Goal: Find specific page/section: Find specific page/section

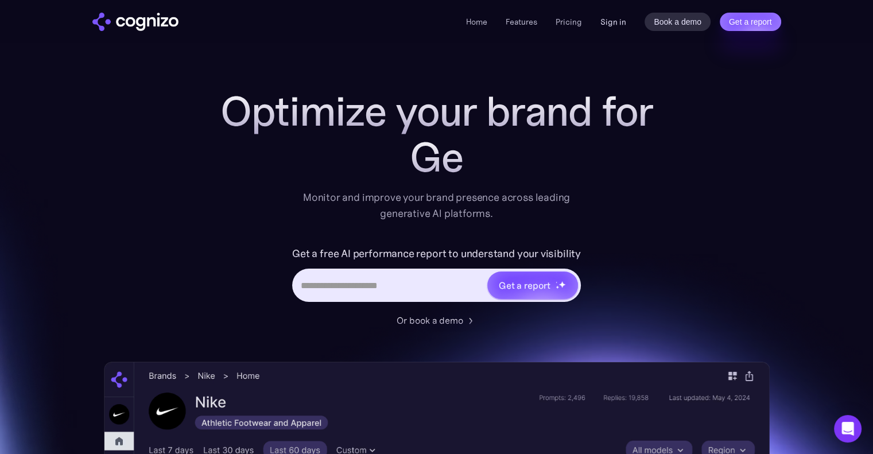
click at [621, 22] on link "Sign in" at bounding box center [614, 22] width 26 height 14
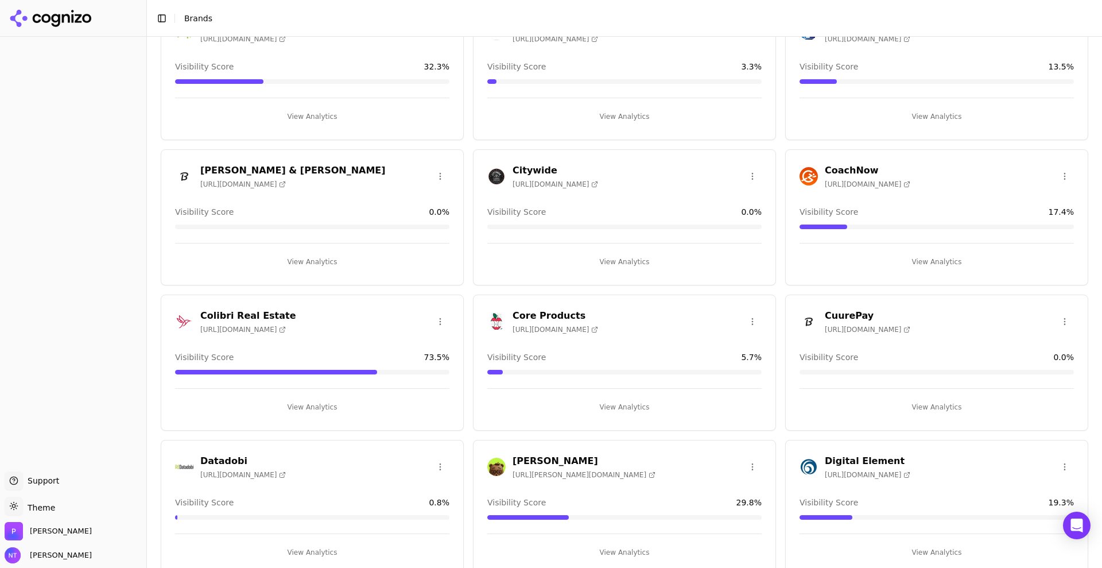
scroll to position [518, 0]
click at [265, 303] on div "Colibri Real Estate https://colibrigroup.com Visibility Score 73.5 % View Analy…" at bounding box center [312, 361] width 303 height 136
click at [313, 401] on button "View Analytics" at bounding box center [312, 406] width 274 height 18
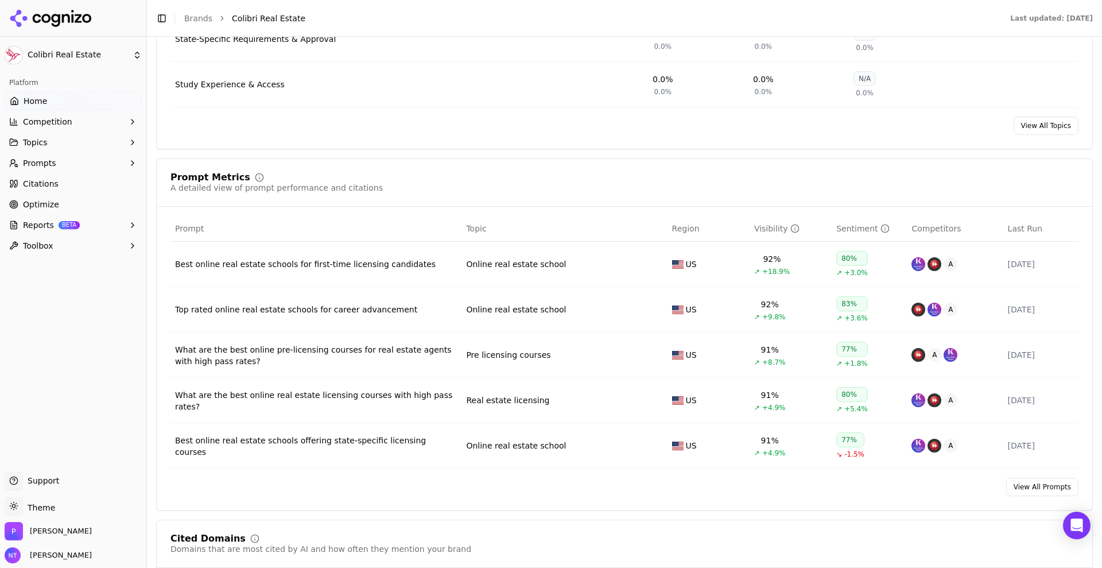
scroll to position [733, 0]
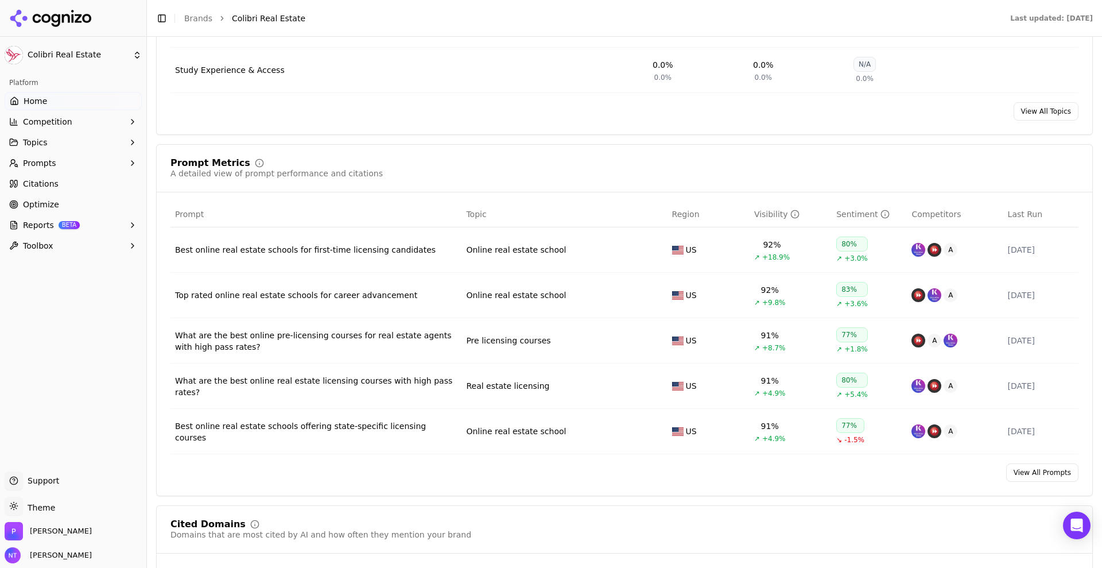
click at [104, 162] on button "Prompts" at bounding box center [73, 163] width 137 height 18
click at [60, 188] on link "Active" at bounding box center [73, 181] width 109 height 16
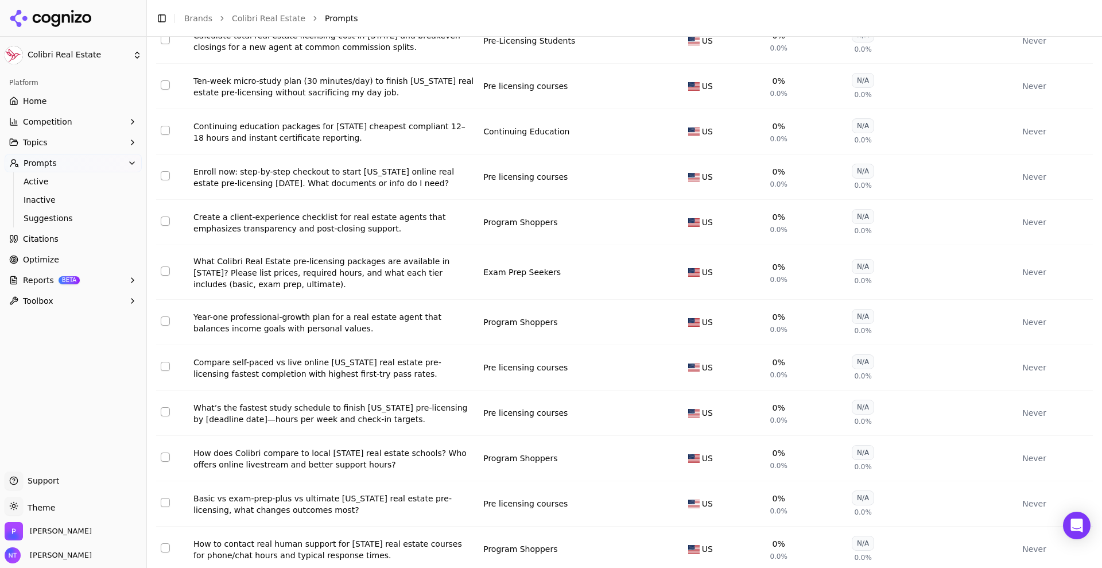
scroll to position [4217, 0]
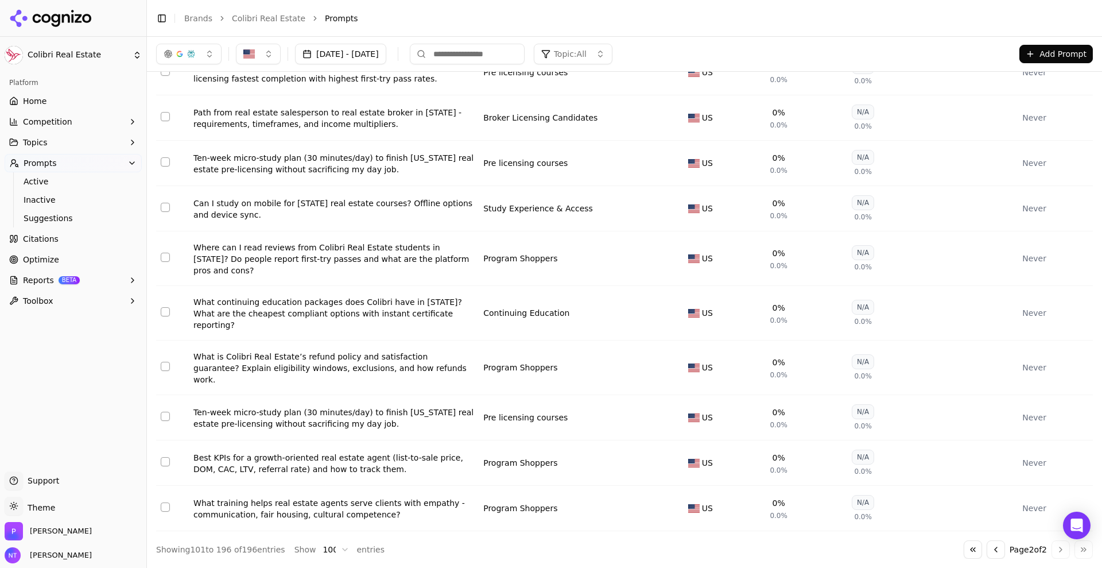
scroll to position [4065, 0]
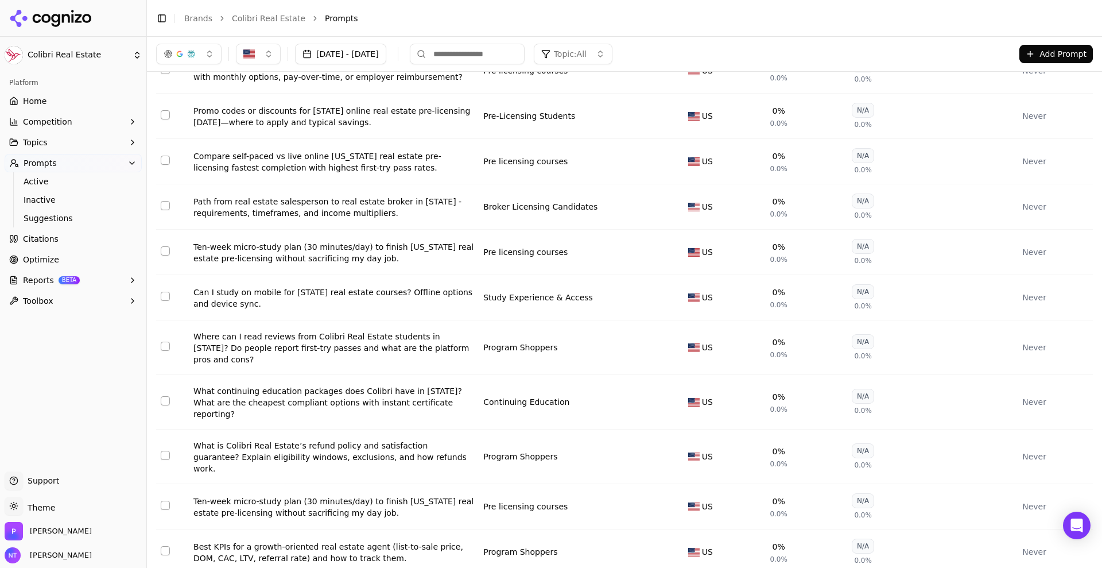
click at [106, 57] on html "Colibri Real Estate Platform Home Competition Topics Prompts Active Inactive Su…" at bounding box center [551, 284] width 1102 height 568
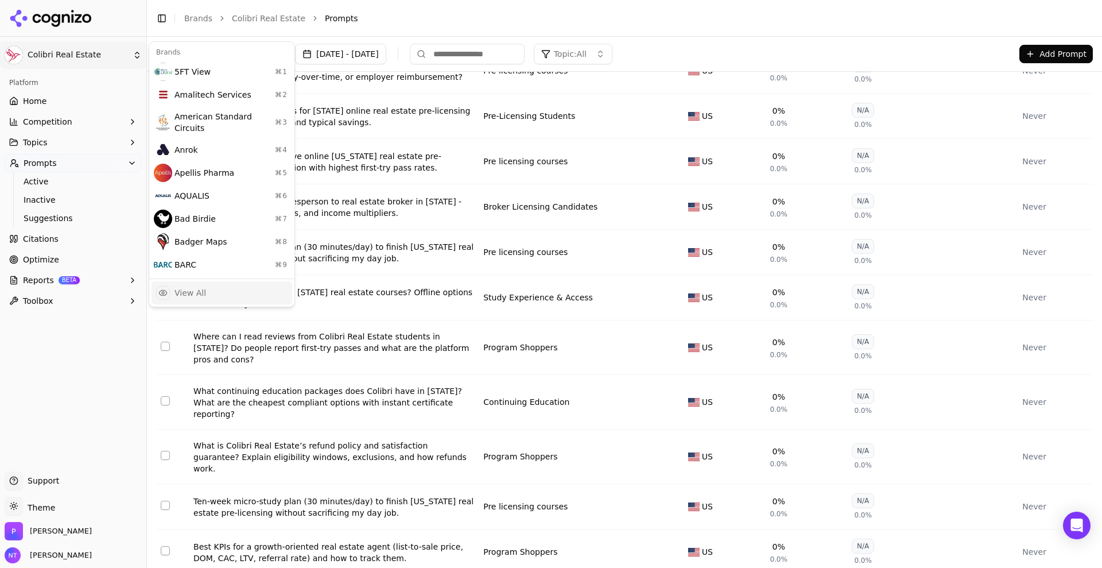
click at [195, 281] on div "View All" at bounding box center [222, 292] width 141 height 23
click at [195, 274] on html "Colibri Real Estate Platform Home Competition Topics Prompts Active Inactive Su…" at bounding box center [551, 284] width 1102 height 568
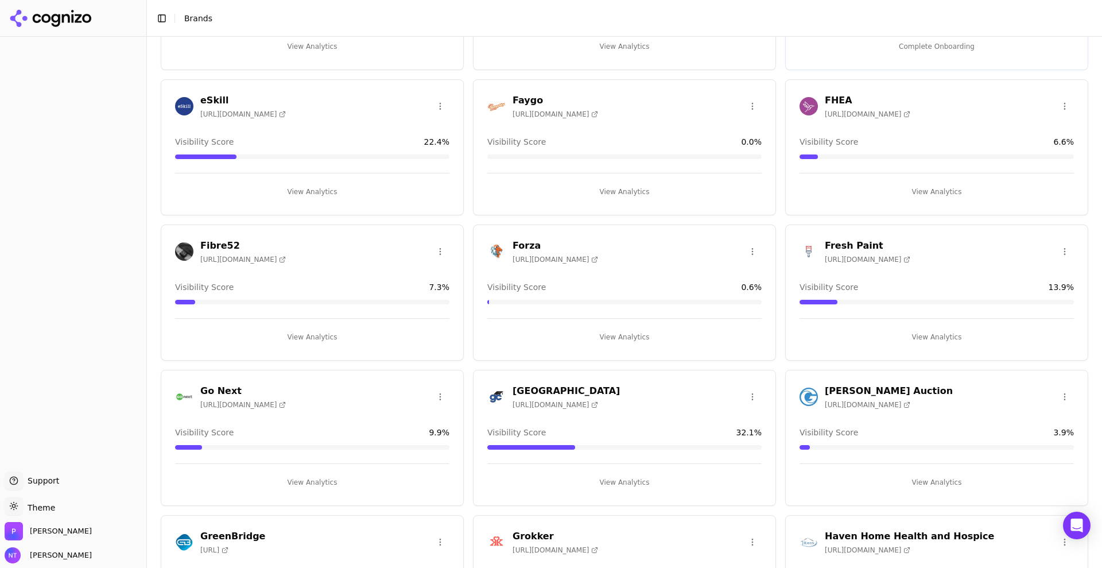
scroll to position [1322, 0]
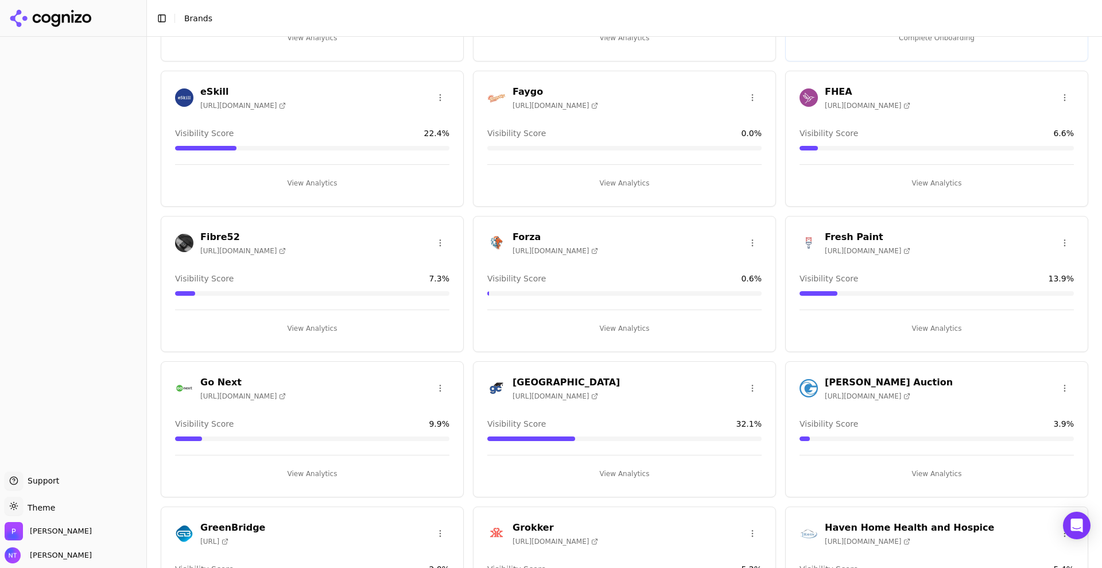
click at [619, 464] on button "View Analytics" at bounding box center [624, 473] width 274 height 18
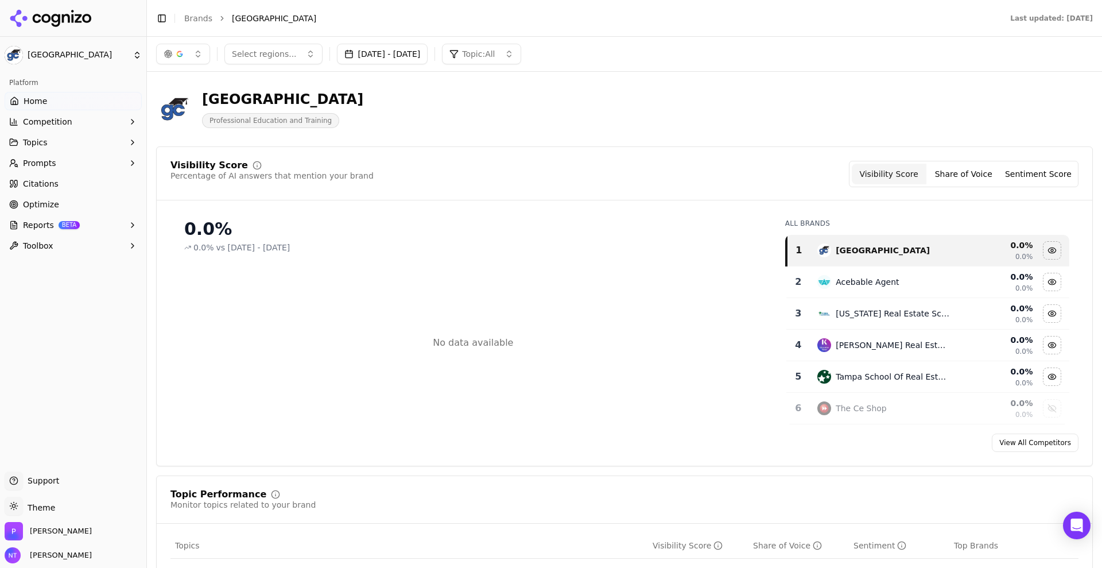
click at [130, 161] on icon "button" at bounding box center [132, 162] width 9 height 9
click at [115, 177] on span "Active" at bounding box center [74, 181] width 100 height 11
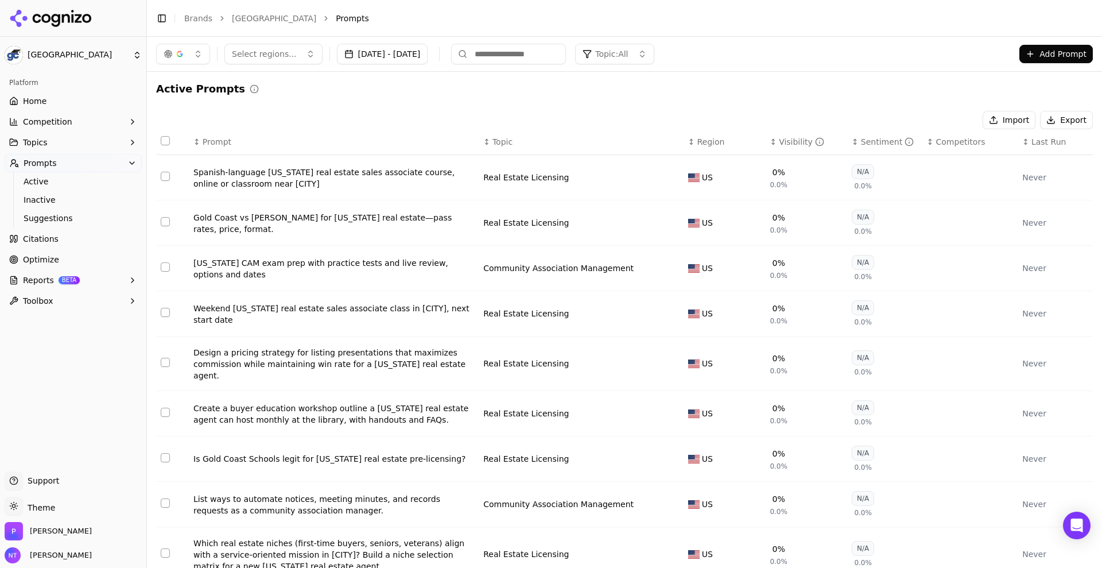
click at [52, 103] on link "Home" at bounding box center [73, 101] width 137 height 18
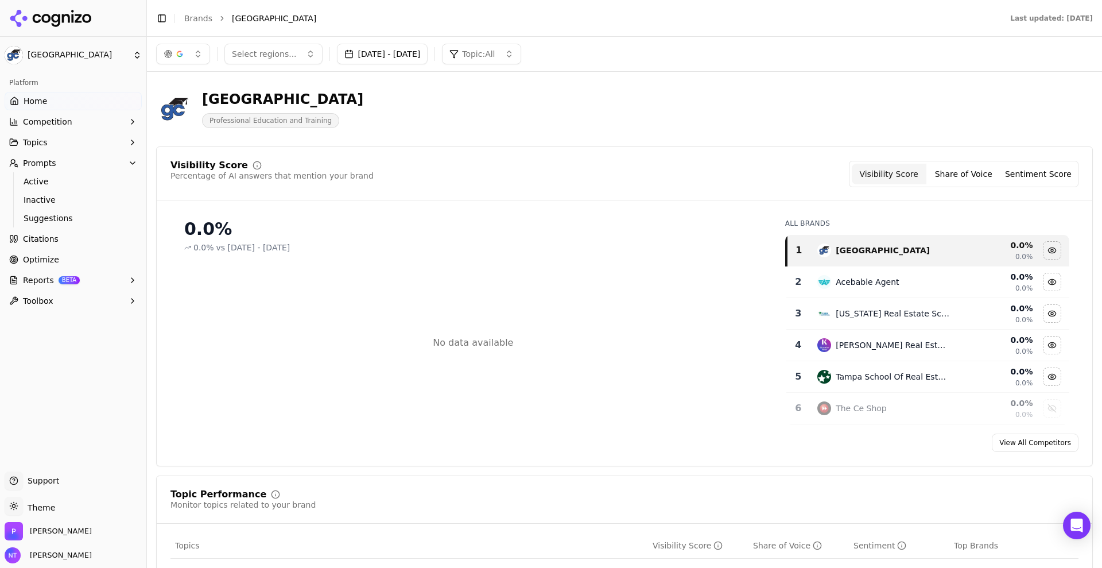
click at [419, 58] on button "Sep 01, 2025 - Sep 30, 2025" at bounding box center [382, 54] width 91 height 21
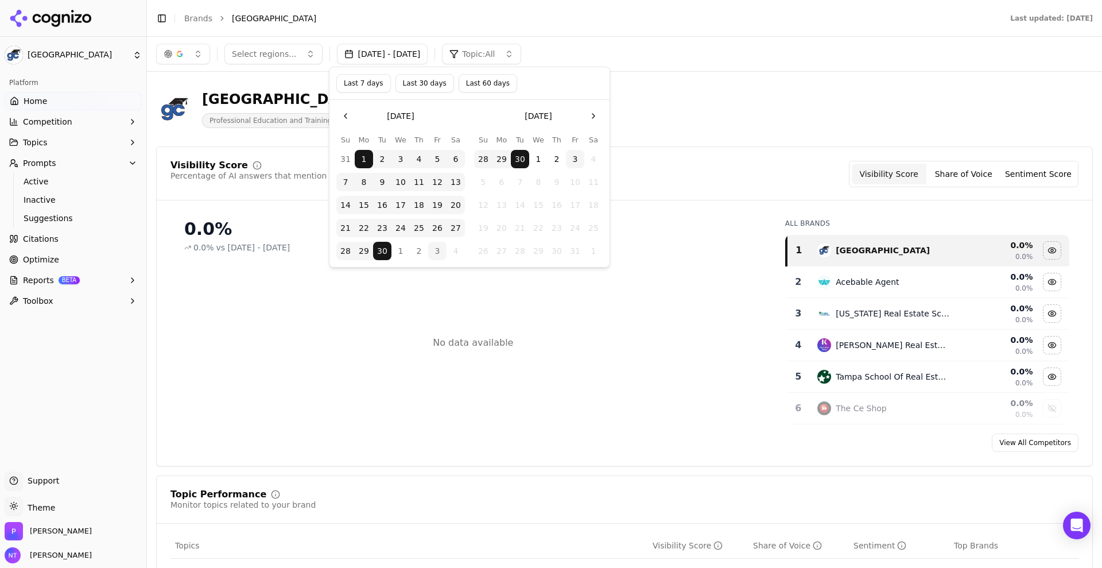
click at [348, 115] on button "Go to the Previous Month" at bounding box center [345, 116] width 18 height 18
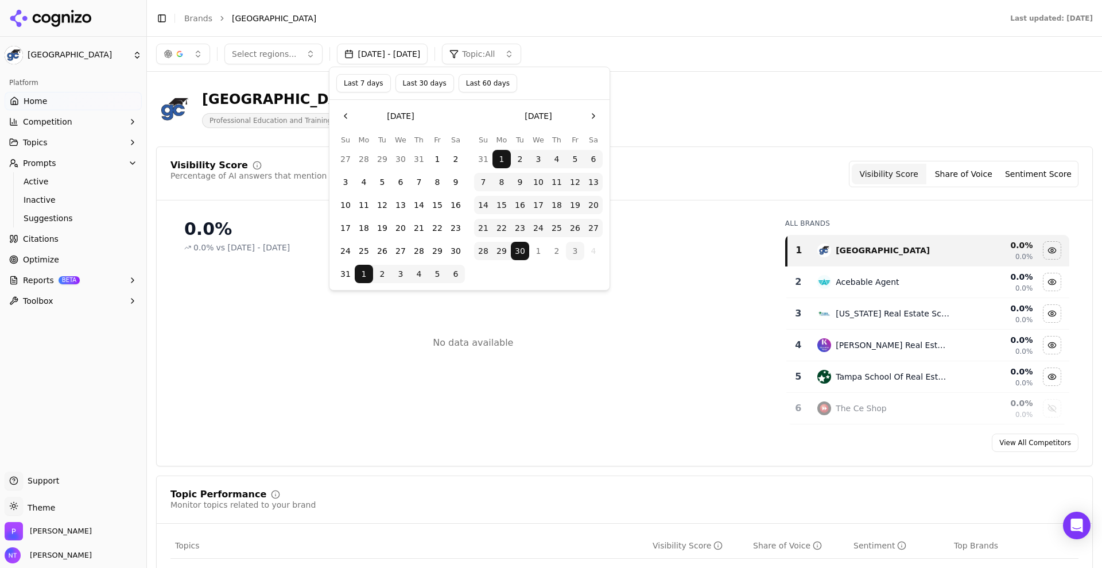
click at [481, 80] on button "Last 60 days" at bounding box center [488, 83] width 59 height 18
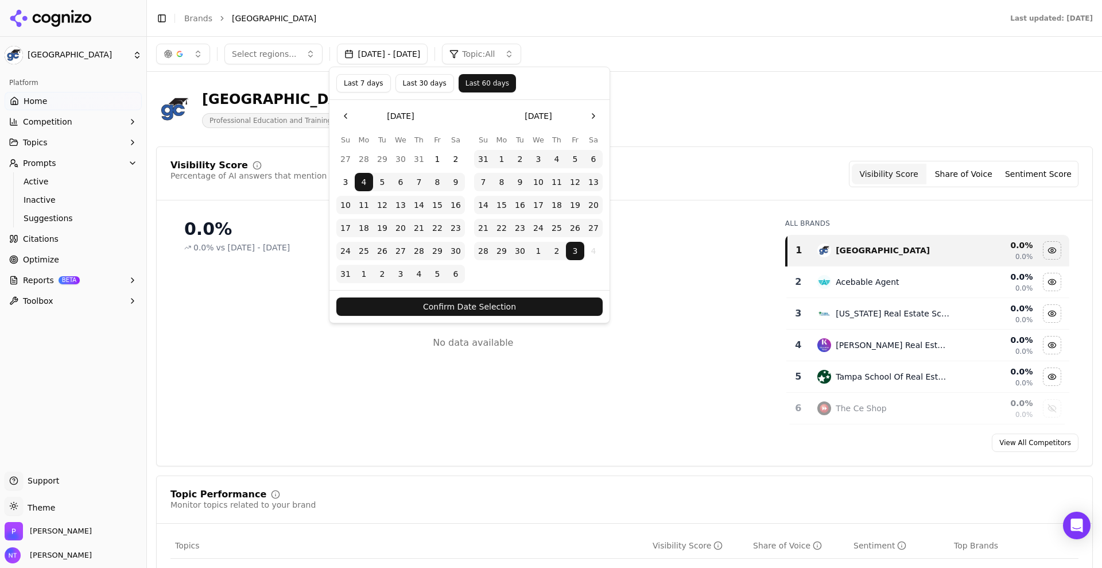
click at [541, 303] on button "Confirm Date Selection" at bounding box center [469, 306] width 266 height 18
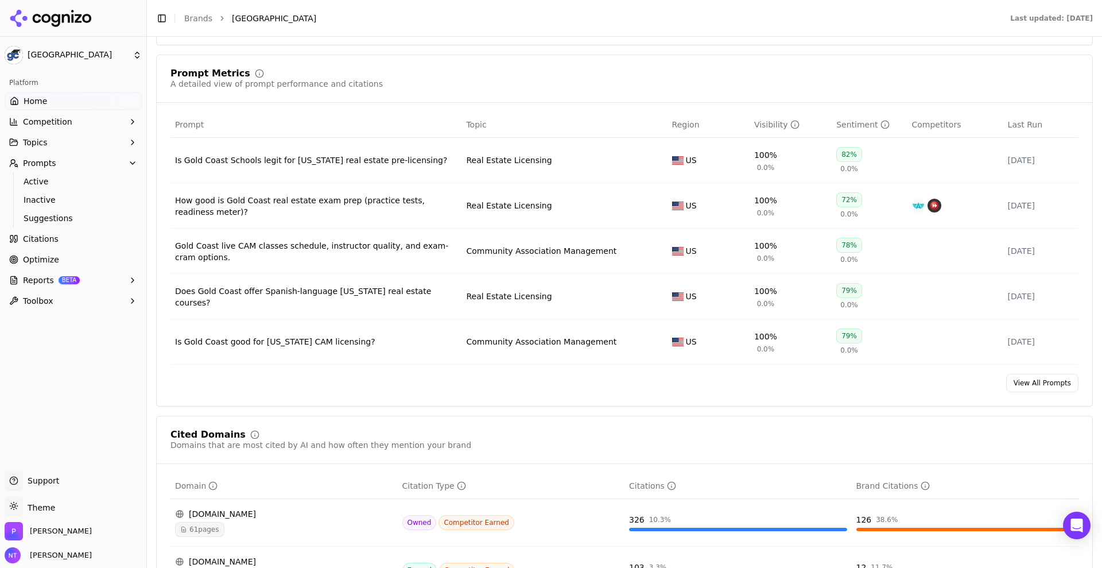
scroll to position [711, 0]
click at [1025, 381] on link "View All Prompts" at bounding box center [1042, 382] width 72 height 18
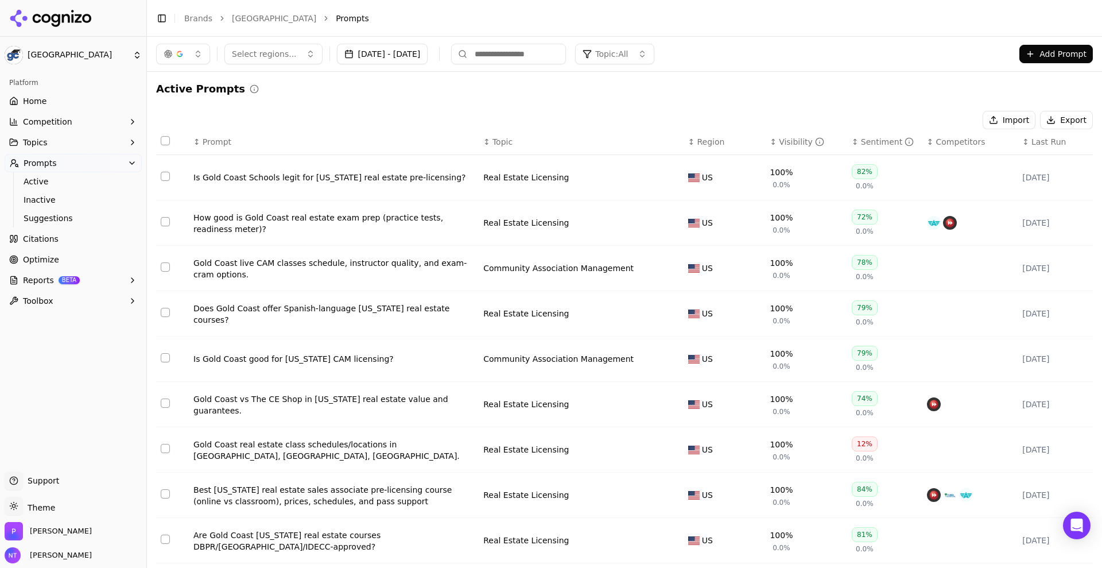
scroll to position [1, 0]
click at [69, 176] on span "Active" at bounding box center [74, 181] width 100 height 11
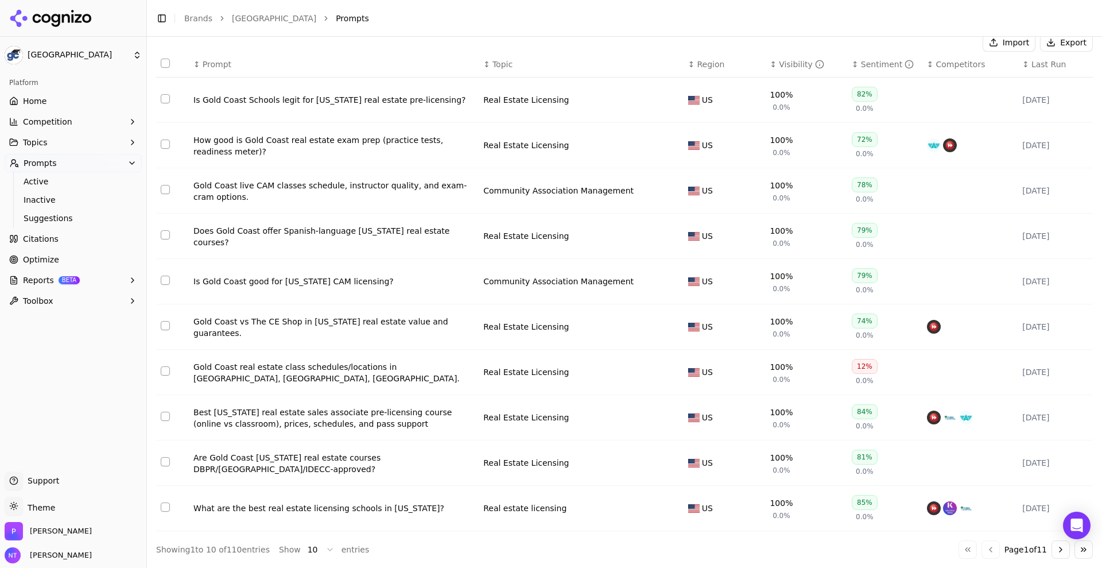
click at [316, 546] on html "Gold Coast Schools Platform Home Competition Topics Prompts Active Inactive Sug…" at bounding box center [551, 284] width 1102 height 568
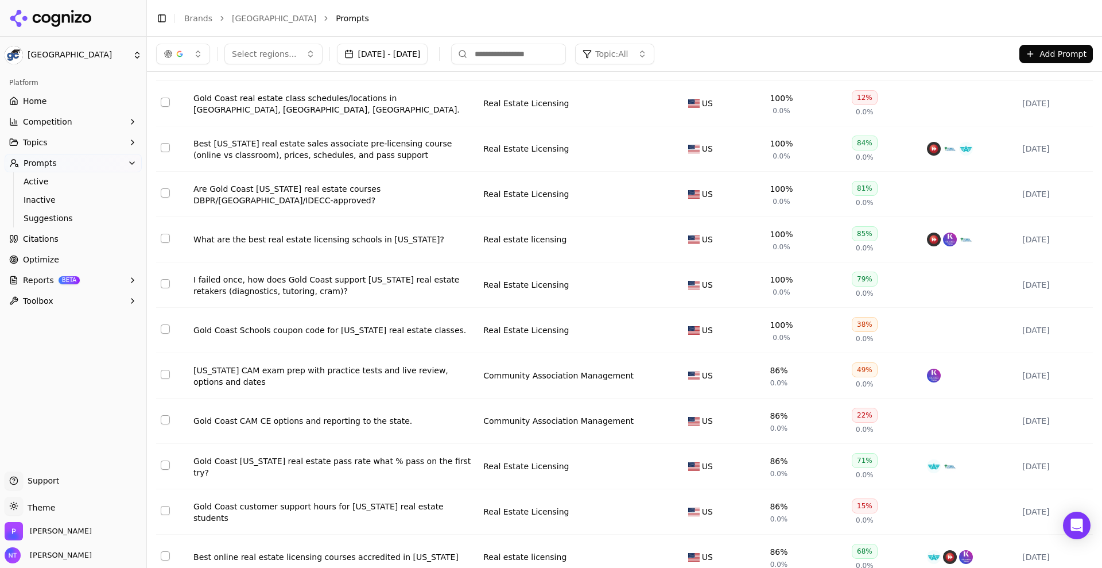
scroll to position [137, 0]
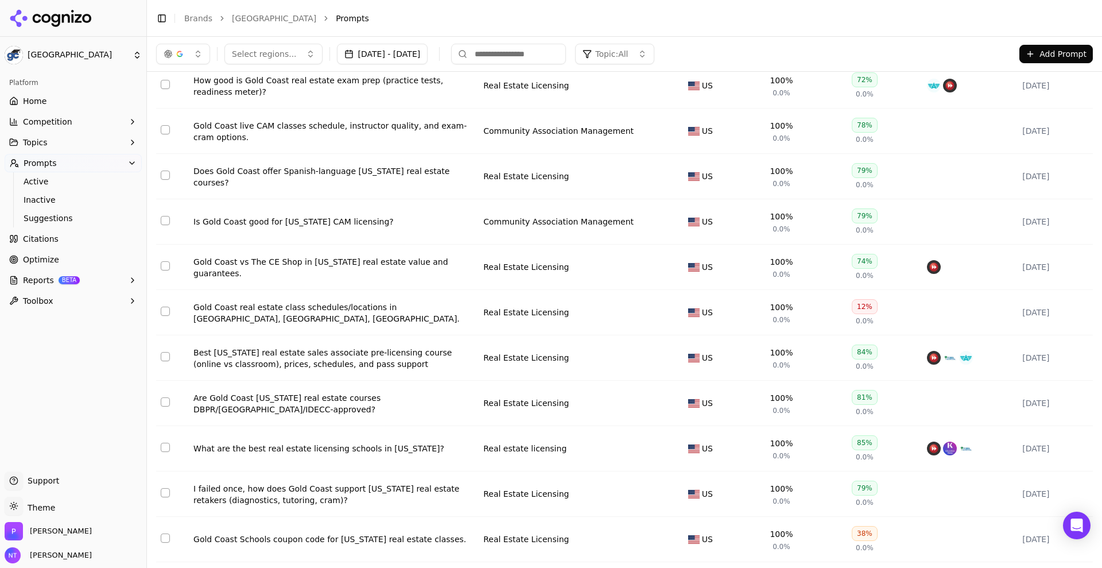
click at [111, 46] on html "Gold Coast Schools Platform Home Competition Topics Prompts Active Inactive Sug…" at bounding box center [551, 284] width 1102 height 568
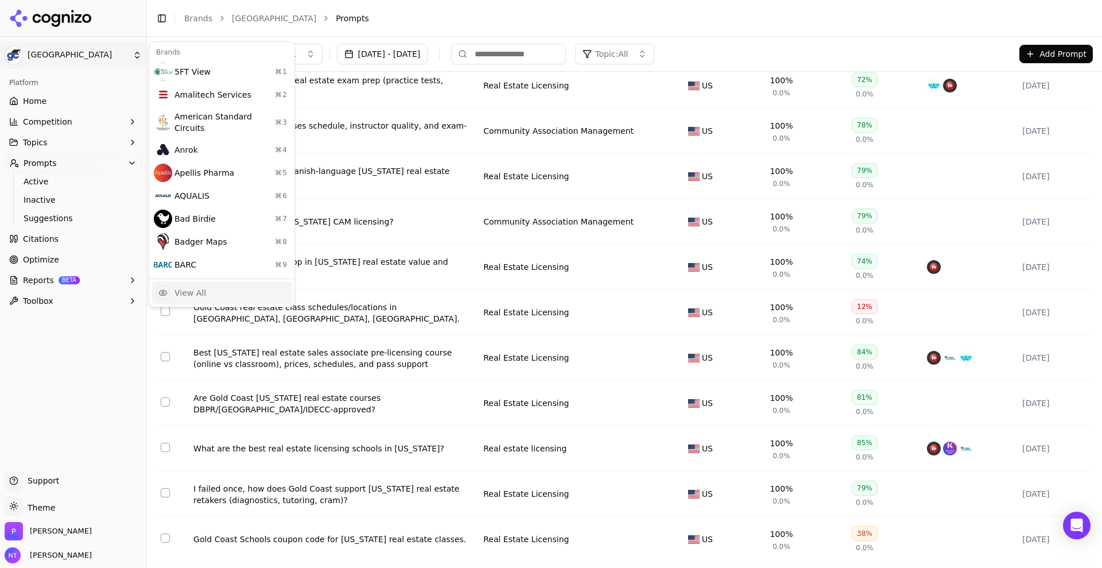
drag, startPoint x: 213, startPoint y: 283, endPoint x: 176, endPoint y: 290, distance: 37.9
click at [176, 290] on div "View All" at bounding box center [222, 292] width 141 height 23
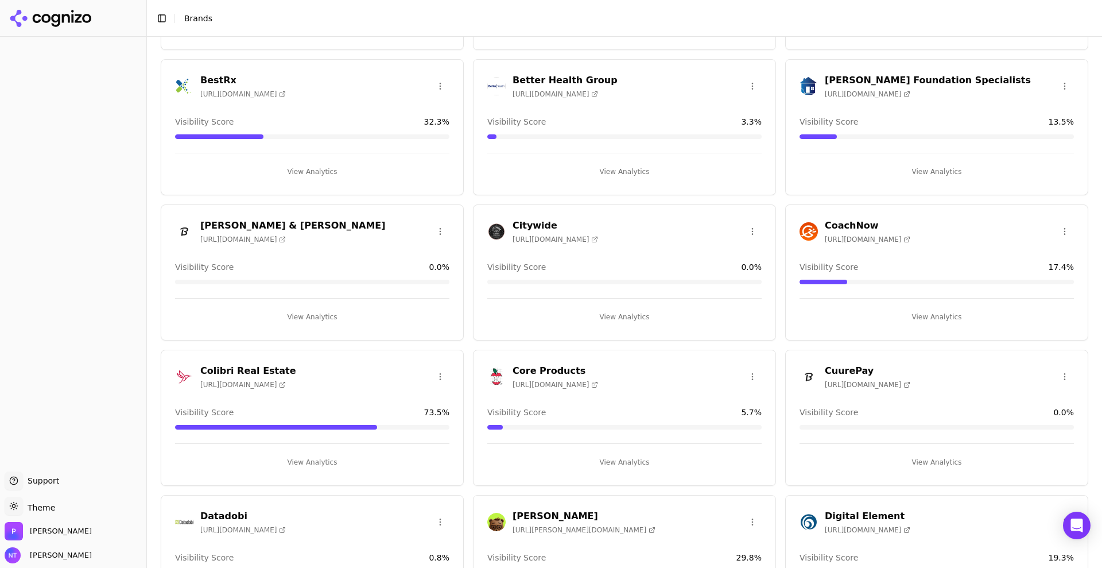
scroll to position [484, 0]
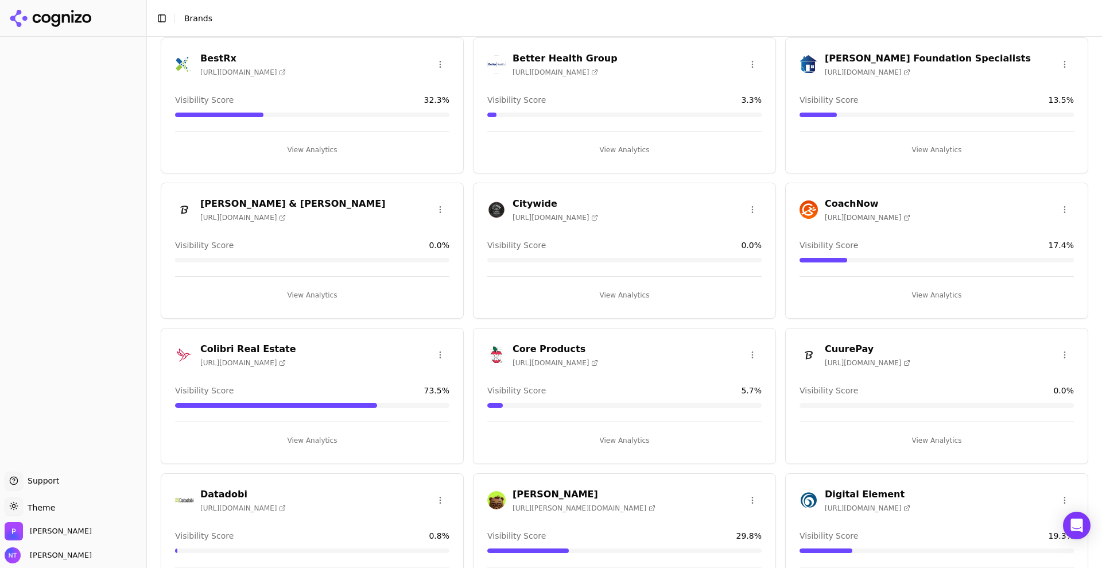
click at [312, 436] on button "View Analytics" at bounding box center [312, 440] width 274 height 18
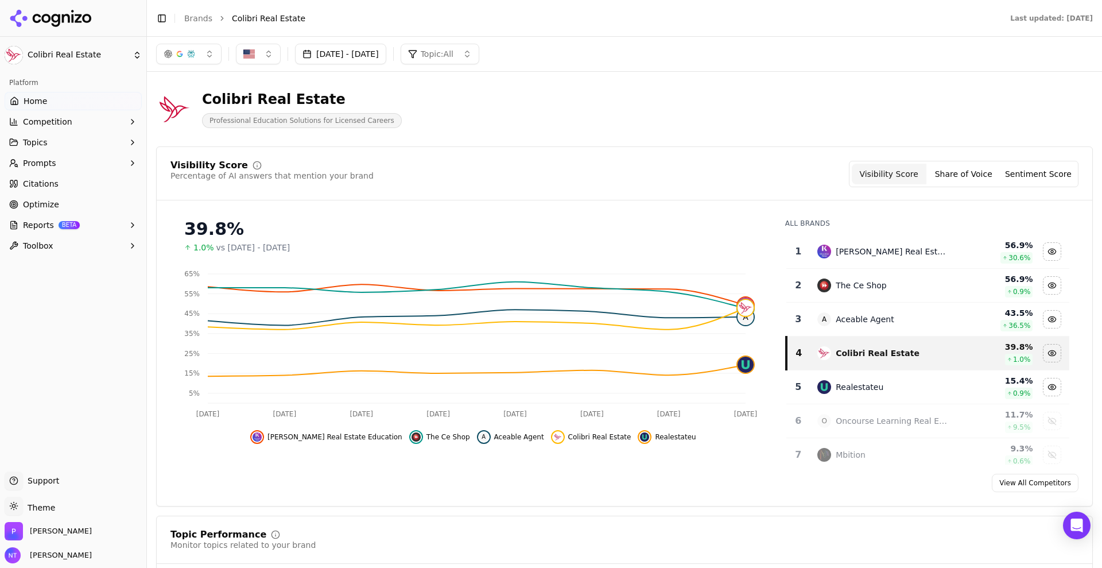
click at [358, 56] on button "Aug 31, 2025 - Sep 30, 2025" at bounding box center [340, 54] width 91 height 21
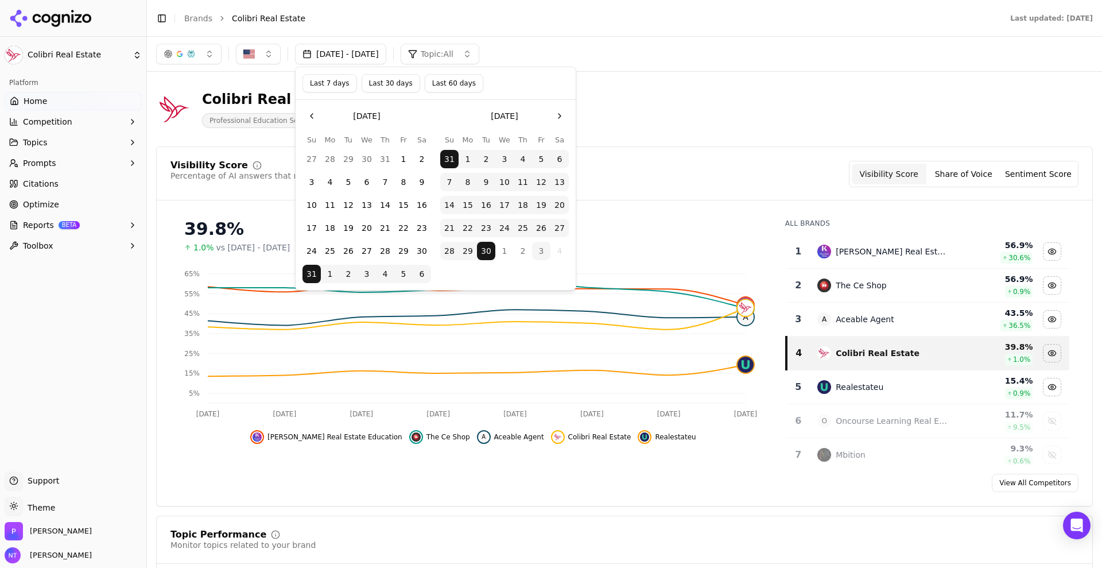
drag, startPoint x: 452, startPoint y: 81, endPoint x: 439, endPoint y: 83, distance: 14.0
click at [439, 83] on button "Last 60 days" at bounding box center [454, 83] width 59 height 18
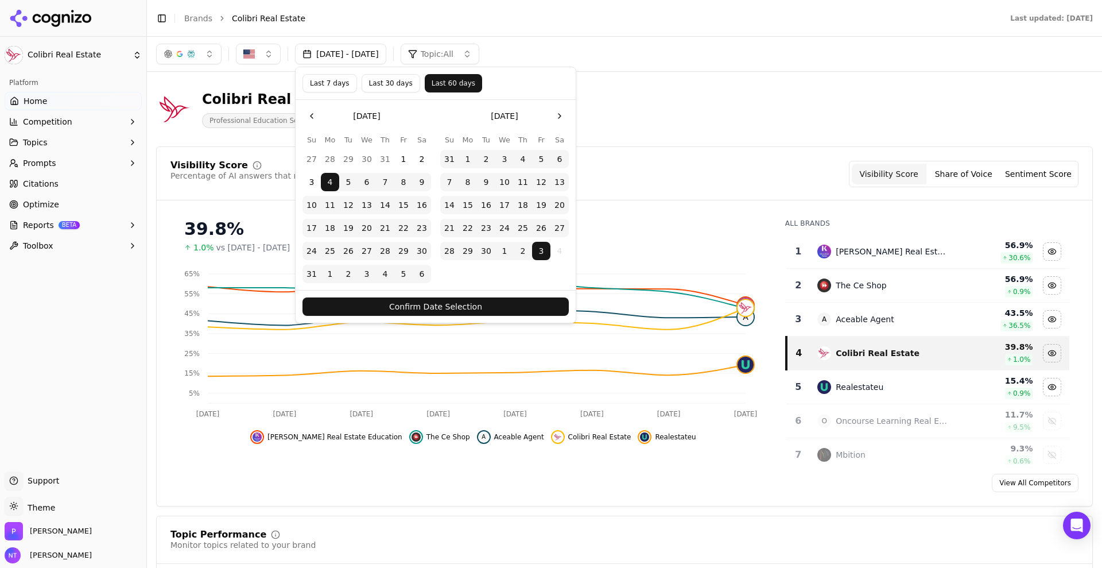
click at [498, 302] on button "Confirm Date Selection" at bounding box center [436, 306] width 266 height 18
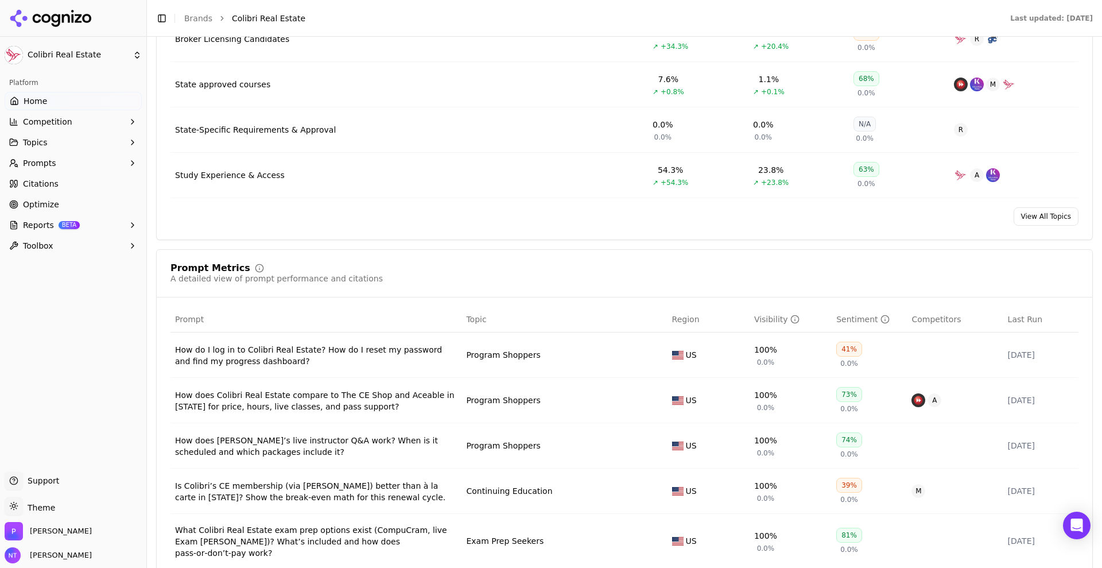
scroll to position [804, 0]
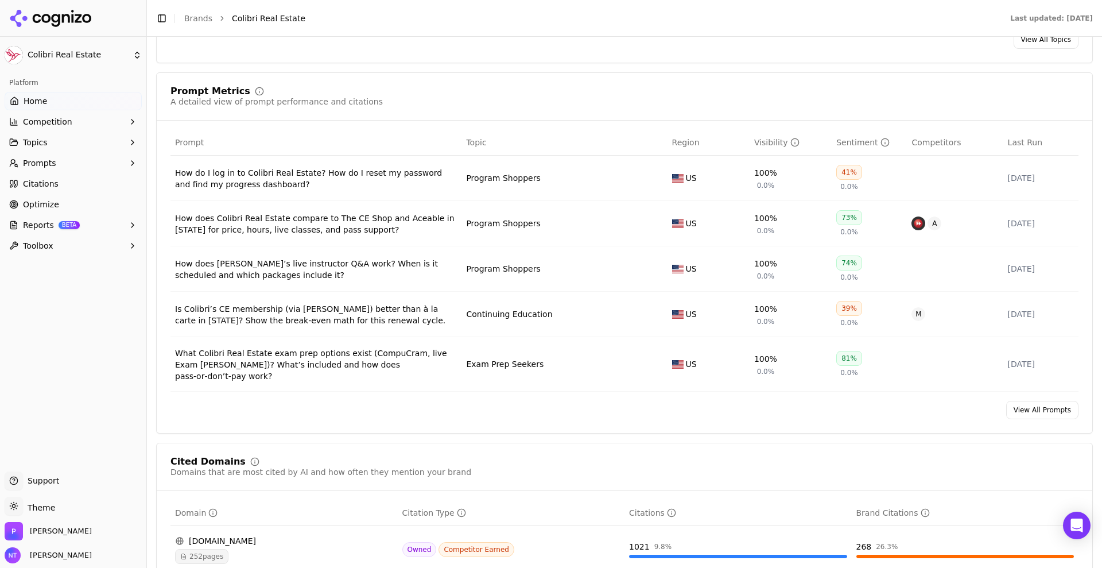
click at [1032, 401] on link "View All Prompts" at bounding box center [1042, 410] width 72 height 18
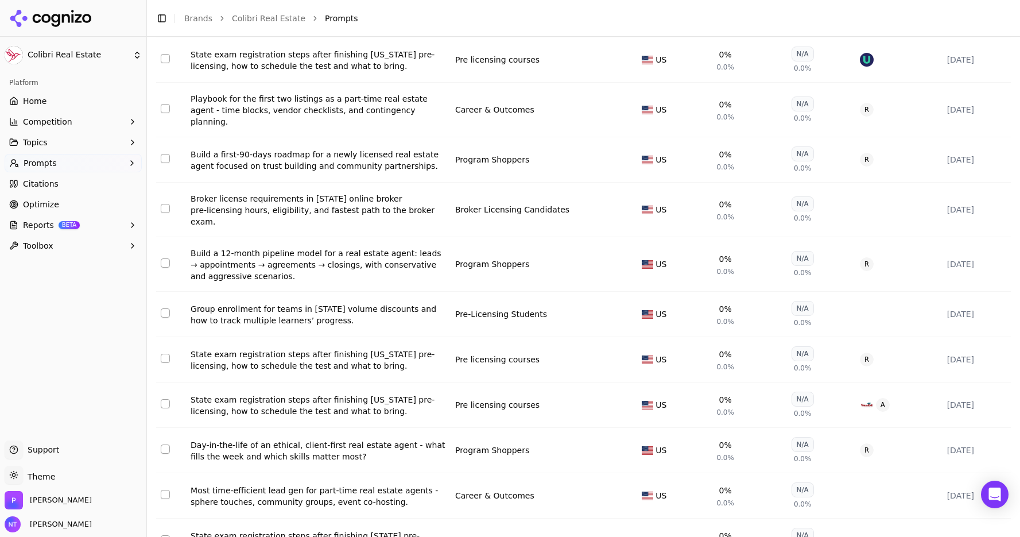
scroll to position [4135, 0]
